Goal: Information Seeking & Learning: Learn about a topic

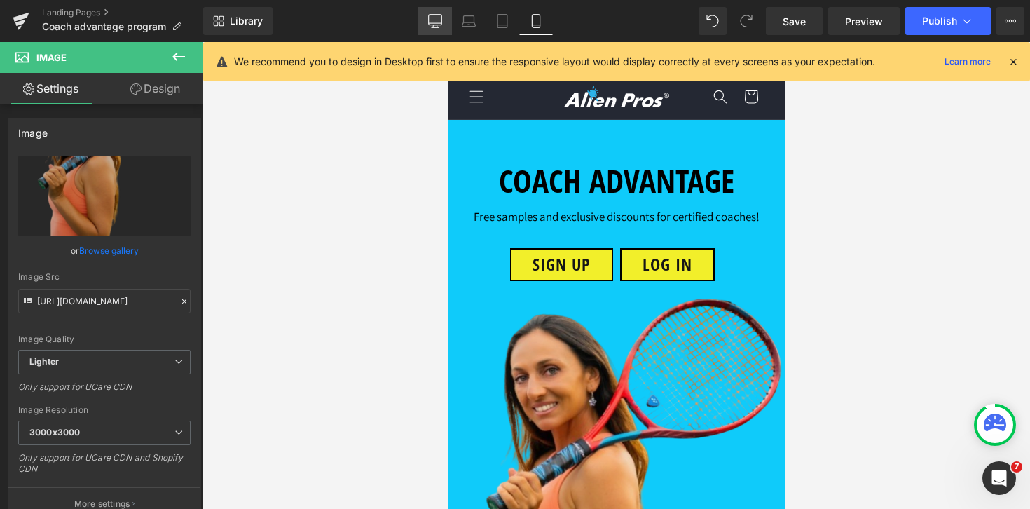
click at [436, 30] on link "Desktop" at bounding box center [435, 21] width 34 height 28
type input "80"
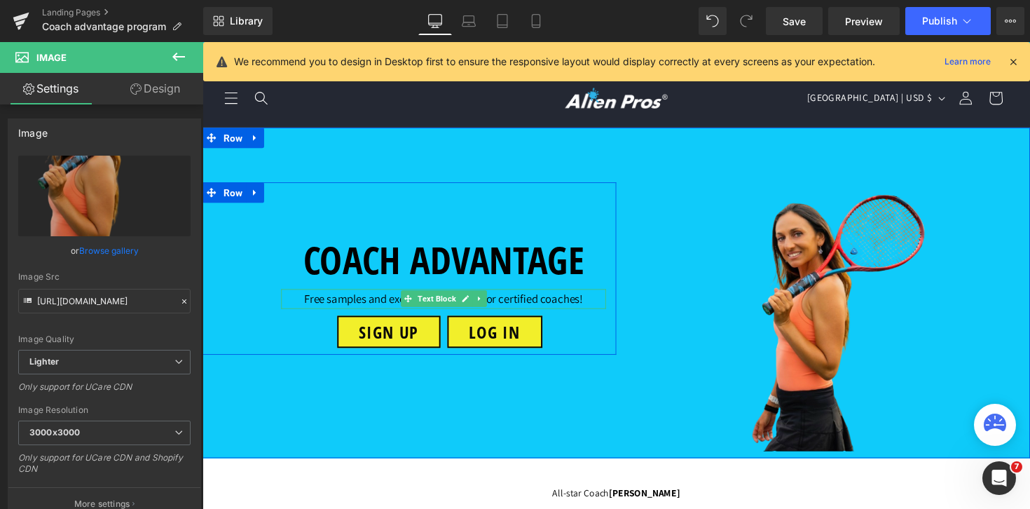
click at [362, 305] on p "Free samples and exclusive discounts for certified coaches!" at bounding box center [449, 305] width 333 height 20
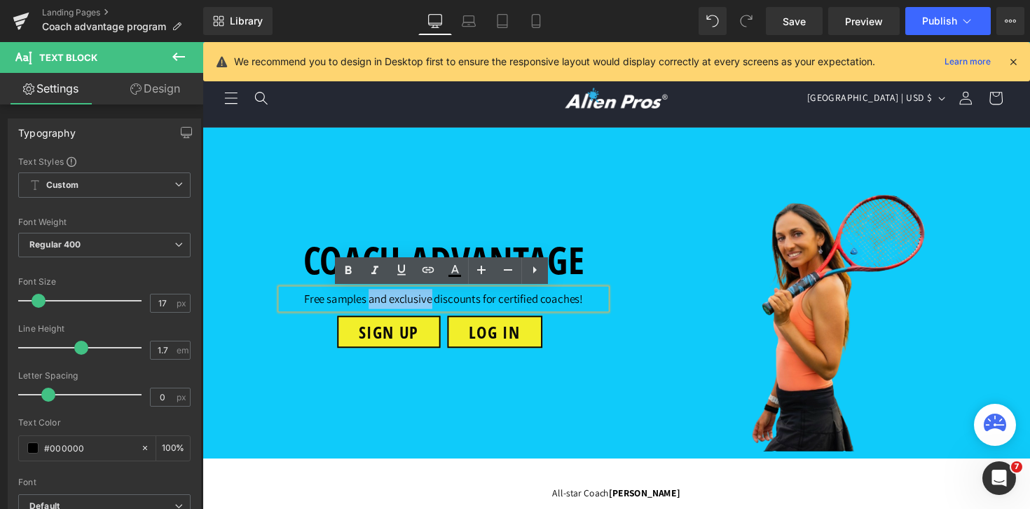
drag, startPoint x: 372, startPoint y: 306, endPoint x: 439, endPoint y: 308, distance: 66.6
click at [439, 308] on p "Free samples and exclusive discounts for certified coaches!" at bounding box center [449, 305] width 333 height 20
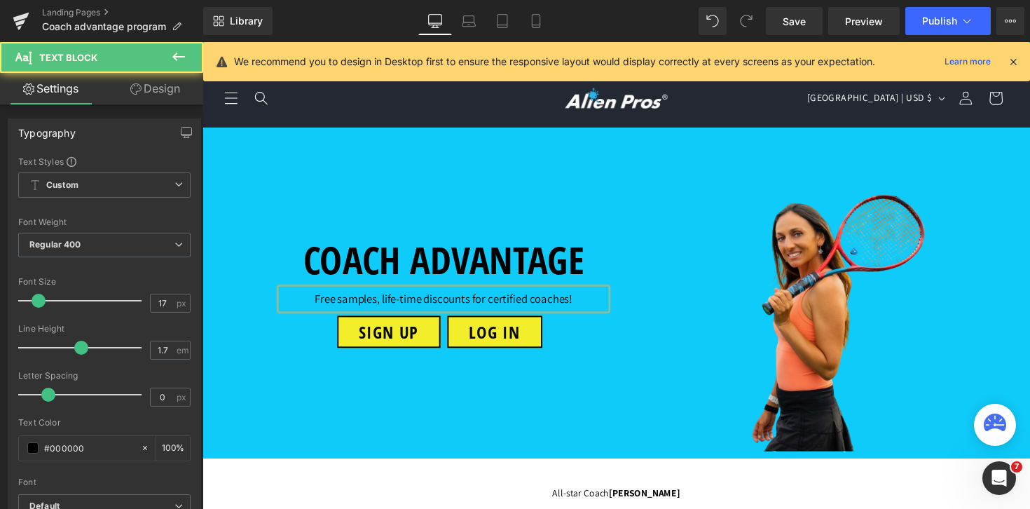
click at [475, 308] on p "Free samples, life-time discounts for certified coaches!" at bounding box center [449, 305] width 333 height 20
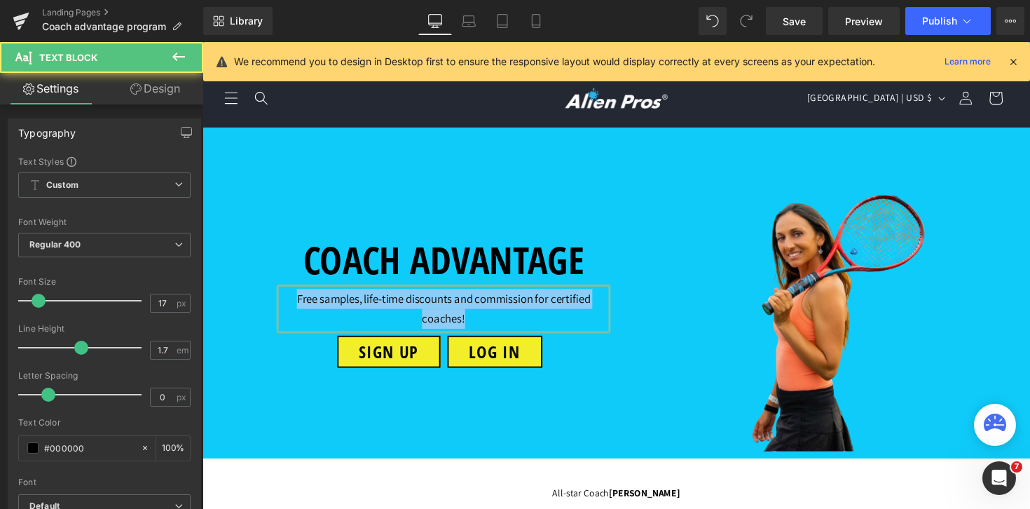
drag, startPoint x: 496, startPoint y: 327, endPoint x: 273, endPoint y: 285, distance: 226.9
click at [273, 285] on div "COACH ADVANTAGE Heading Free samples, life-time discounts and commission for ce…" at bounding box center [450, 291] width 354 height 169
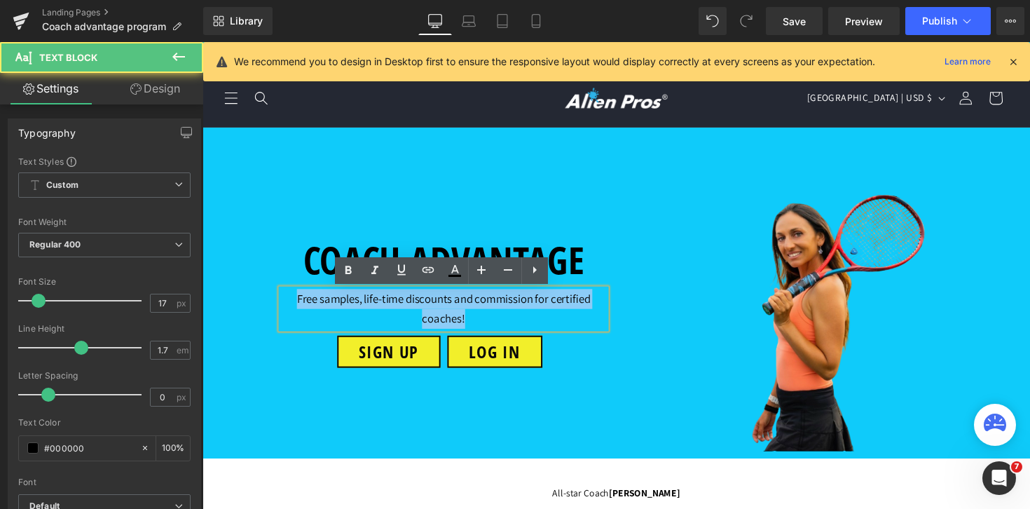
copy p "Free samples, life-time discounts and commission for certified coaches!"
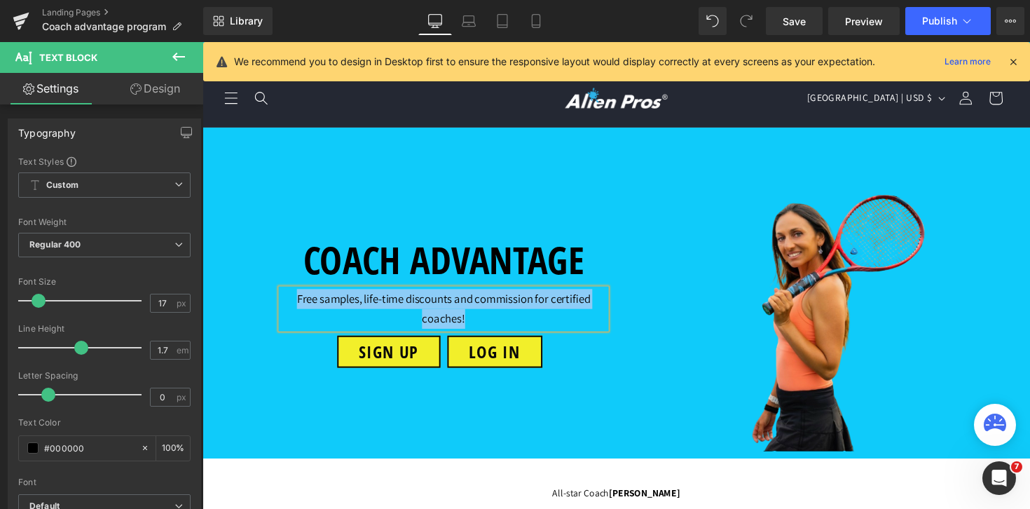
click at [511, 310] on p "Free samples, life-time discounts and commission for certified coaches!" at bounding box center [449, 315] width 333 height 41
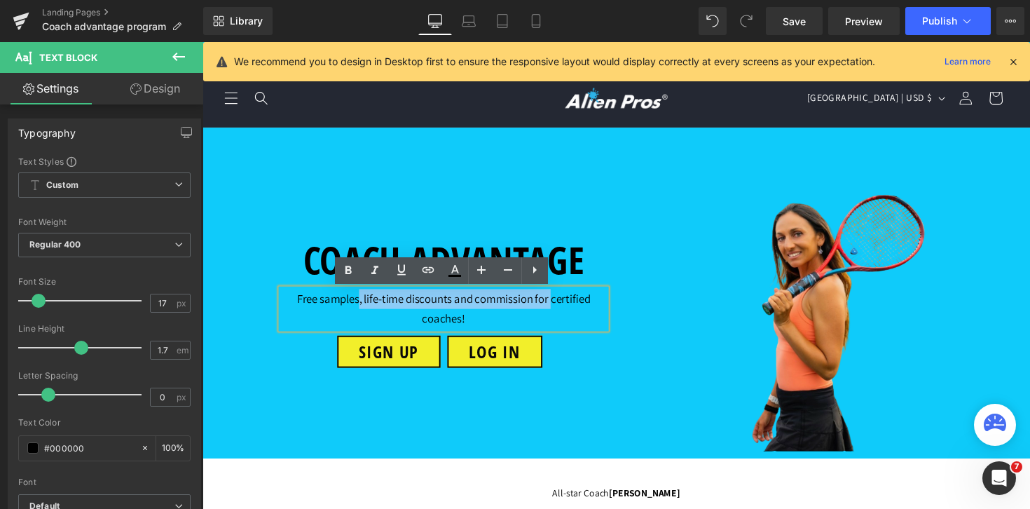
drag, startPoint x: 562, startPoint y: 309, endPoint x: 363, endPoint y: 313, distance: 199.1
click at [363, 313] on p "Free samples, life-time discounts and commission for certified coaches!" at bounding box center [449, 315] width 333 height 41
